Goal: Information Seeking & Learning: Understand process/instructions

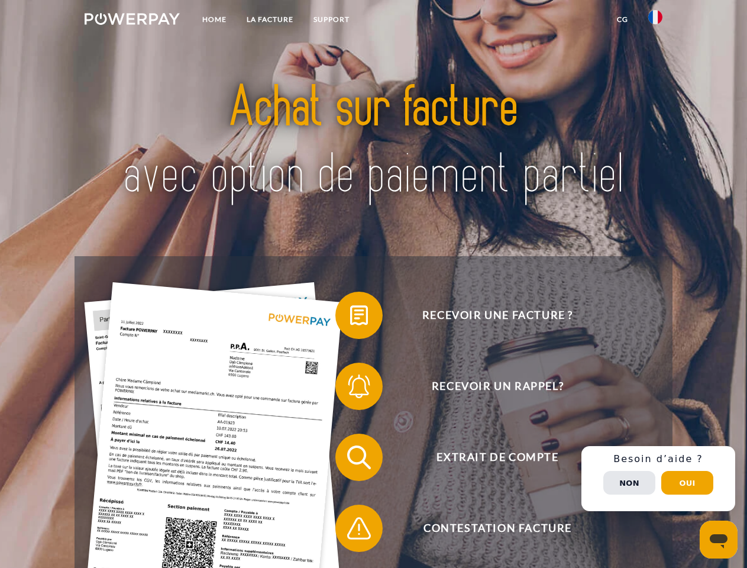
click at [132, 21] on img at bounding box center [132, 19] width 95 height 12
click at [655, 21] on img at bounding box center [655, 17] width 14 height 14
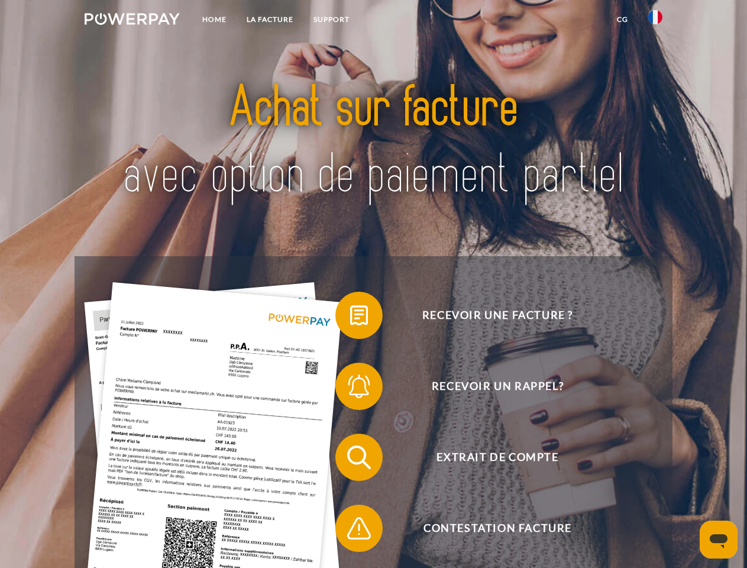
click at [622, 20] on link "CG" at bounding box center [622, 19] width 31 height 21
click at [350, 318] on span at bounding box center [341, 315] width 59 height 59
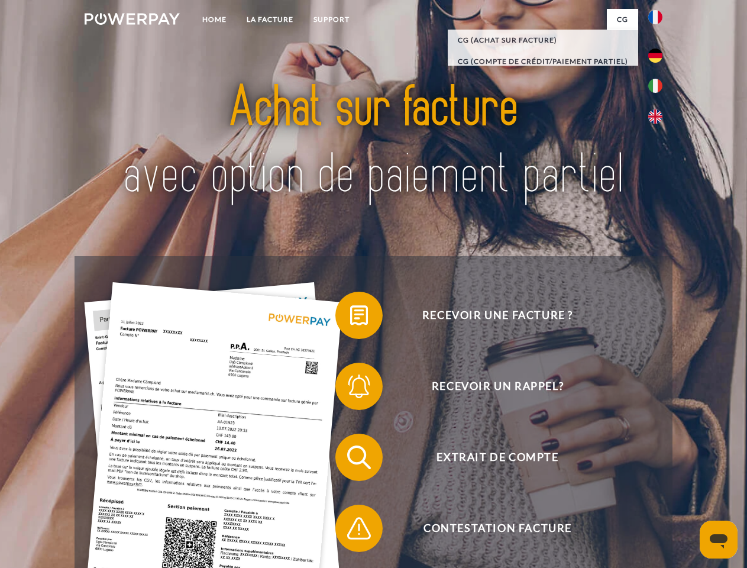
click at [350, 389] on span at bounding box center [341, 386] width 59 height 59
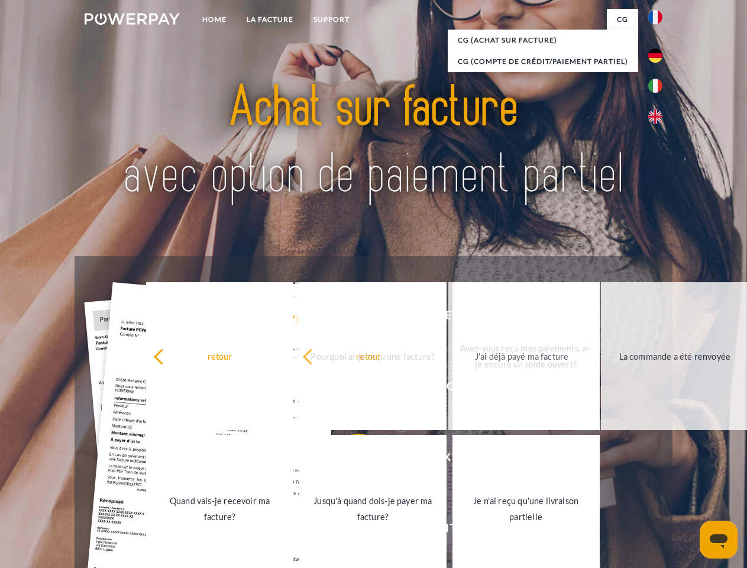
click at [350, 460] on link "Jusqu'à quand dois-je payer ma facture?" at bounding box center [372, 509] width 147 height 148
click at [350, 530] on span at bounding box center [341, 528] width 59 height 59
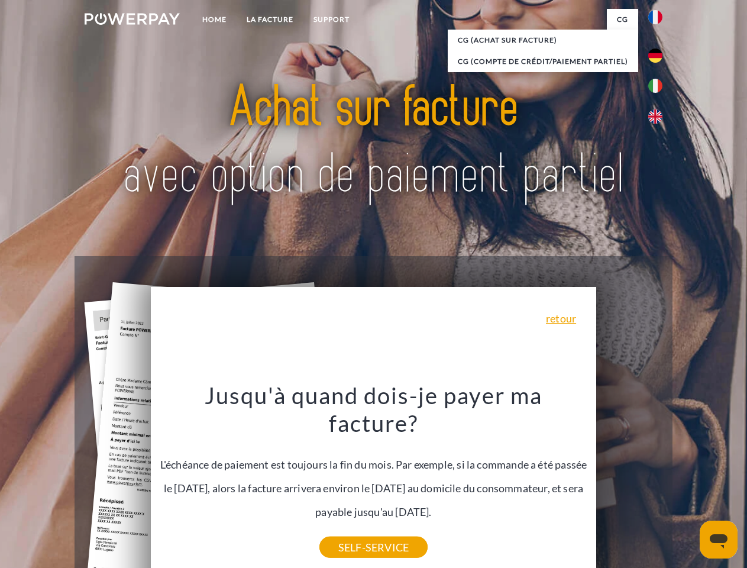
click at [658, 478] on div "Recevoir une facture ? Recevoir un rappel? Extrait de compte retour" at bounding box center [373, 492] width 597 height 473
click at [629, 481] on span "Extrait de compte" at bounding box center [497, 457] width 290 height 47
click at [687, 483] on header "Home LA FACTURE Support" at bounding box center [373, 408] width 747 height 817
